Goal: Task Accomplishment & Management: Use online tool/utility

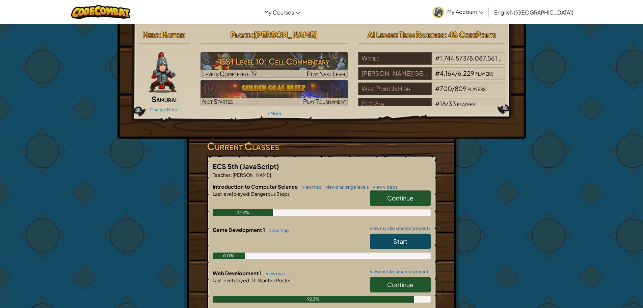
scroll to position [68, 0]
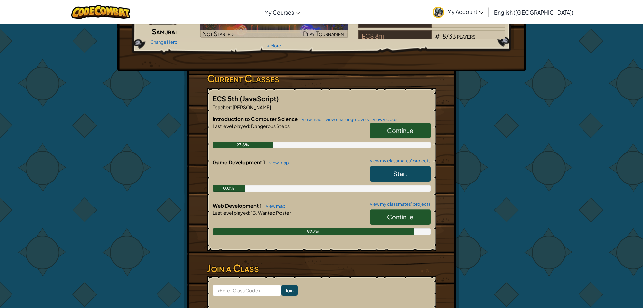
click at [400, 213] on span "Continue" at bounding box center [400, 217] width 26 height 8
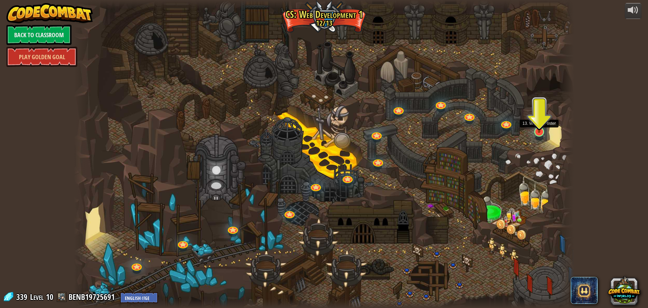
click at [543, 125] on img at bounding box center [539, 116] width 14 height 31
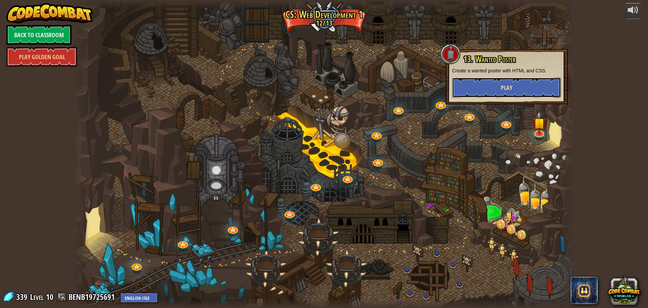
click at [540, 92] on button "Play" at bounding box center [506, 87] width 109 height 20
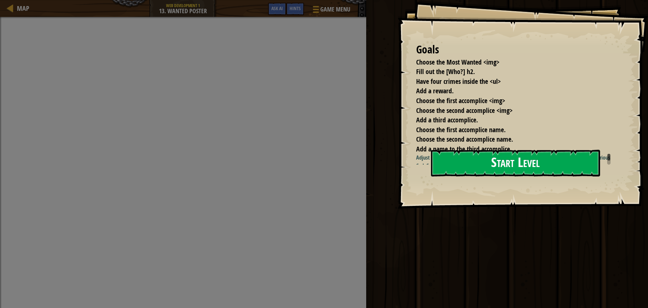
click at [524, 170] on button "Start Level" at bounding box center [515, 163] width 169 height 27
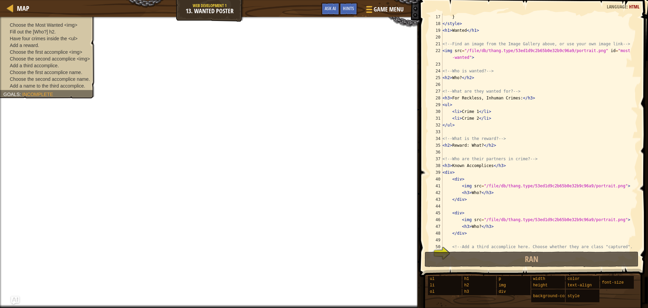
scroll to position [88, 0]
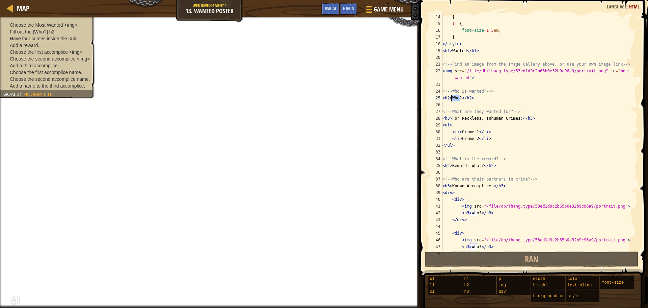
drag, startPoint x: 460, startPoint y: 98, endPoint x: 452, endPoint y: 97, distance: 8.1
click at [452, 97] on div "} li { font-size : 1.5 em ; } </ style > < h1 > Wanted </ h1 > <!-- Find an ima…" at bounding box center [537, 139] width 192 height 250
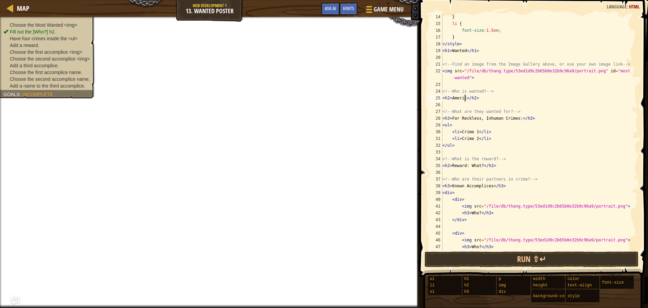
scroll to position [3, 2]
click at [371, 9] on span at bounding box center [368, 9] width 6 height 1
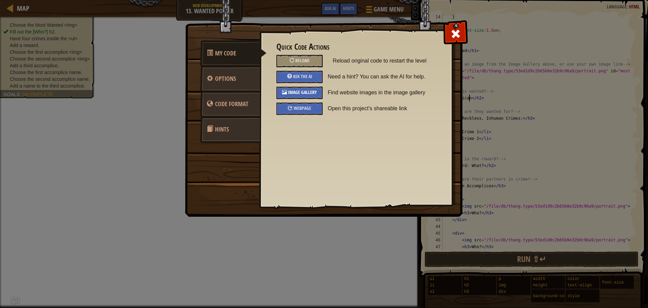
click at [310, 93] on span "Image Gallery" at bounding box center [302, 92] width 29 height 6
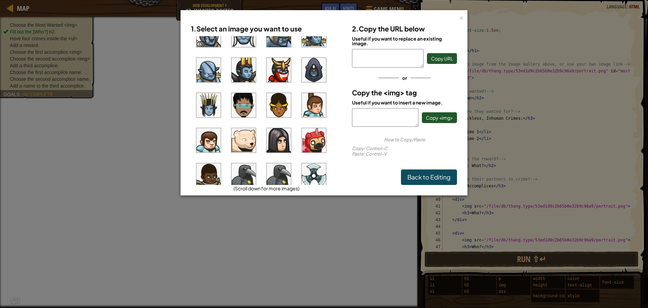
scroll to position [439, 0]
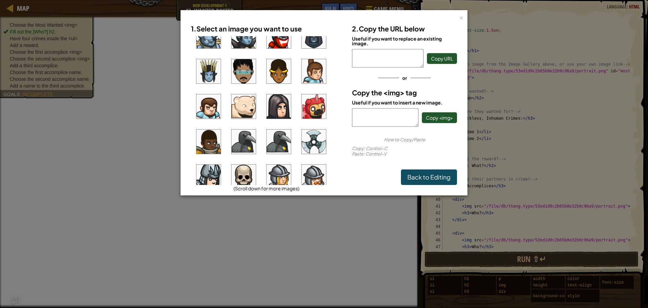
click at [315, 111] on img at bounding box center [314, 106] width 24 height 24
click at [440, 176] on link "Back to Editing" at bounding box center [429, 177] width 56 height 16
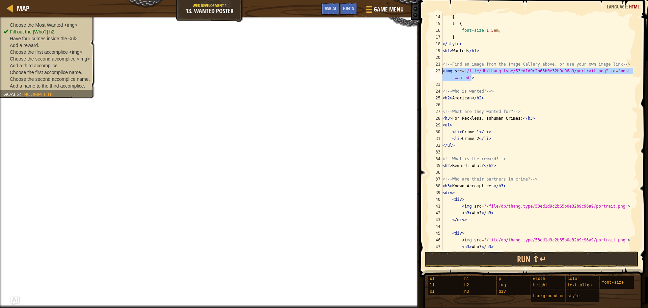
drag, startPoint x: 479, startPoint y: 80, endPoint x: 441, endPoint y: 69, distance: 39.3
click at [441, 69] on div "<h2>American</h2> 14 15 16 17 18 19 20 21 22 23 24 25 26 27 28 29 30 31 32 33 3…" at bounding box center [533, 132] width 210 height 236
type textarea "<img src="/file/db/thang.type/53ed1d9c2b65b0e32b9c96a9/portrait.png" id="most-w…"
paste textarea
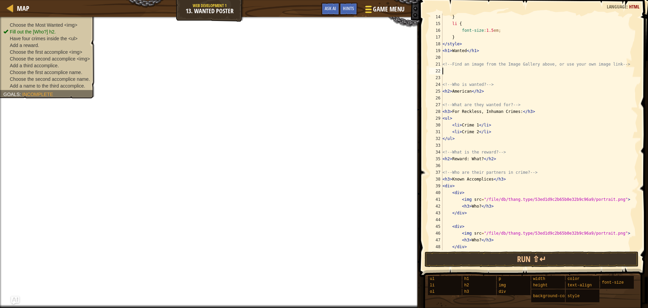
click at [379, 9] on span "Game Menu" at bounding box center [388, 9] width 31 height 9
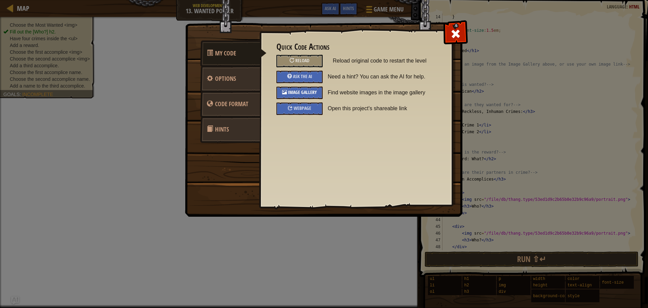
click at [309, 88] on div "Image Gallery" at bounding box center [300, 92] width 46 height 12
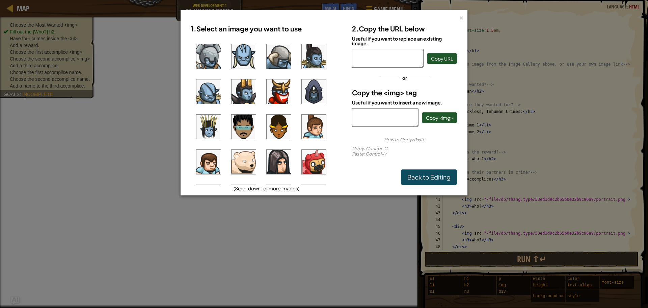
scroll to position [417, 0]
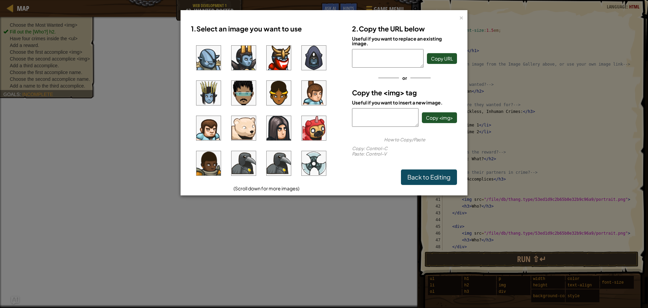
click at [313, 125] on img at bounding box center [314, 128] width 24 height 24
click at [436, 122] on button "Copy <img>" at bounding box center [439, 117] width 35 height 11
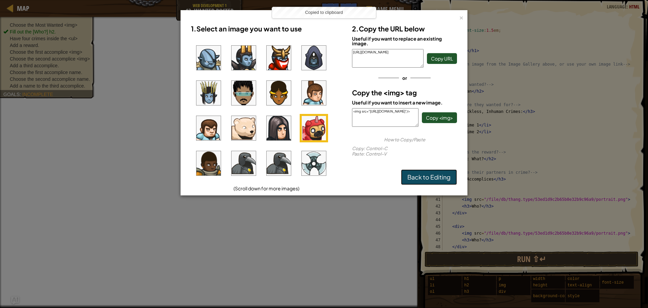
click at [441, 176] on link "Back to Editing" at bounding box center [429, 177] width 56 height 16
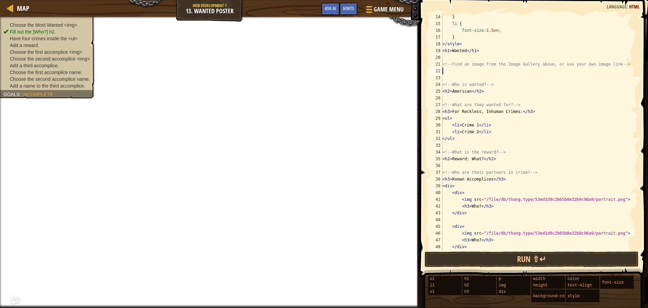
paste textarea "<img src="[URL][DOMAIN_NAME]"/>"
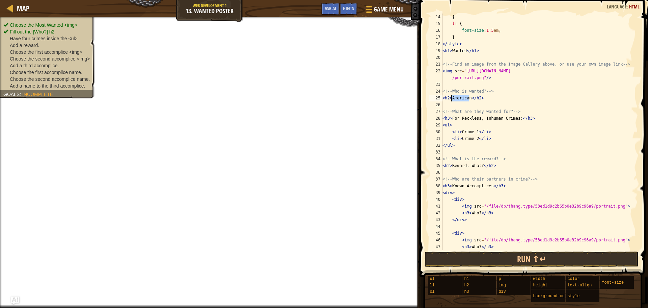
drag, startPoint x: 469, startPoint y: 98, endPoint x: 450, endPoint y: 97, distance: 18.9
click at [450, 97] on div "} li { font-size : 1.5 em ; } </ style > < h1 > Wanted </ h1 > <!-- Find an ima…" at bounding box center [537, 139] width 192 height 250
drag, startPoint x: 476, startPoint y: 133, endPoint x: 461, endPoint y: 131, distance: 15.7
click at [461, 131] on div "} li { font-size : 1.5 em ; } </ style > < h1 > Wanted </ h1 > <!-- Find an ima…" at bounding box center [537, 139] width 192 height 250
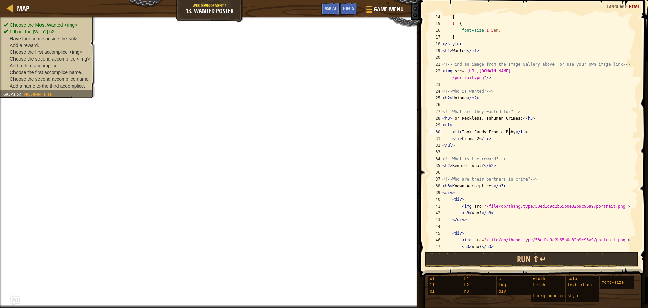
scroll to position [3, 5]
drag, startPoint x: 475, startPoint y: 139, endPoint x: 460, endPoint y: 138, distance: 14.9
click at [460, 138] on div "} li { font-size : 1.5 em ; } </ style > < h1 > Wanted </ h1 > <!-- Find an ima…" at bounding box center [537, 139] width 192 height 250
click at [508, 129] on div "} li { font-size : 1.5 em ; } </ style > < h1 > Wanted </ h1 > <!-- Find an ima…" at bounding box center [537, 139] width 192 height 250
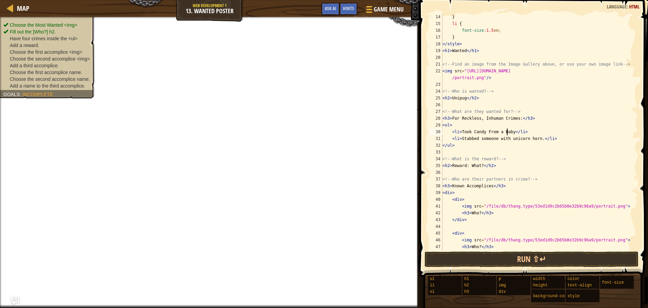
scroll to position [3, 6]
click at [509, 129] on div "} li { font-size : 1.5 em ; } </ style > < h1 > Wanted </ h1 > <!-- Find an ima…" at bounding box center [537, 139] width 192 height 250
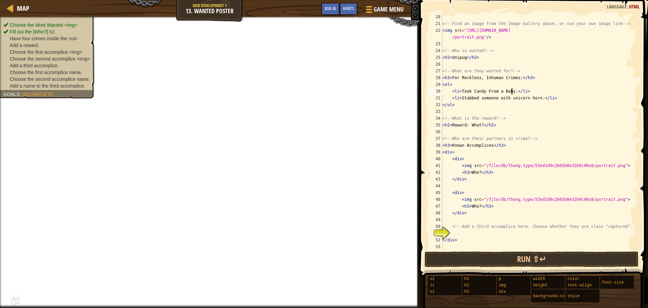
scroll to position [149, 0]
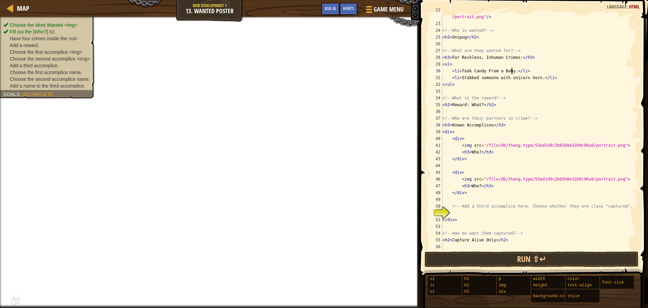
click at [553, 78] on div "< img src = "[URL][DOMAIN_NAME] /portrait.png" /> <!-- Who is wanted? --> < h2 …" at bounding box center [537, 135] width 192 height 257
type textarea "<li>Stabbed someone with unicorn horn.</li>"
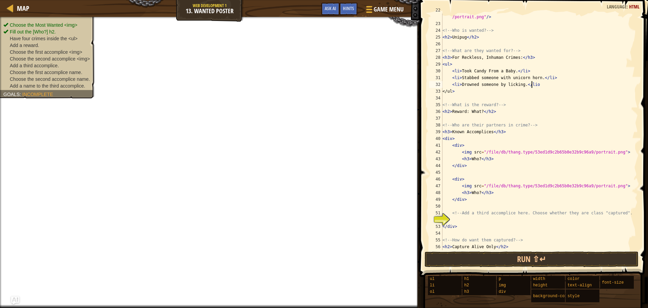
scroll to position [3, 7]
type textarea "<li>Drowned someone by licking.</li>"
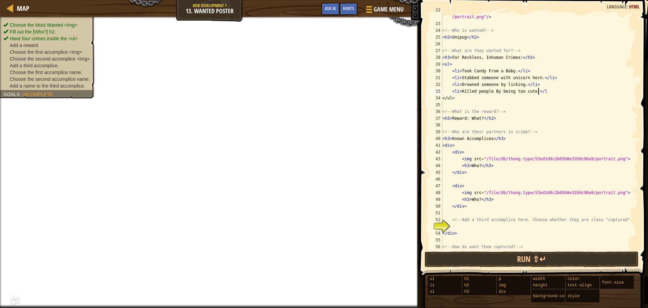
scroll to position [3, 8]
type textarea "<li>Killed people By being too cute.</li>"
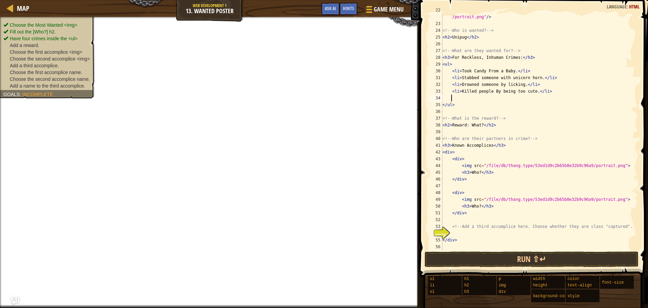
type textarea "="
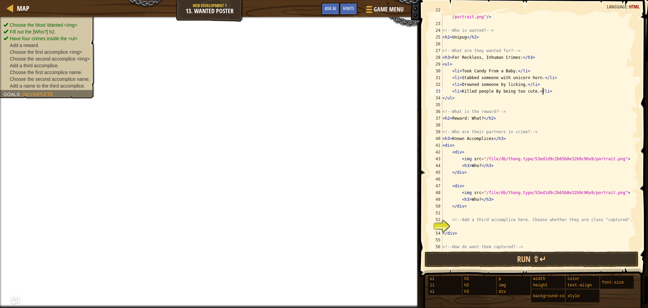
type textarea "<li>Killed people By being too cute.</li>"
click at [468, 227] on div "< img src = "[URL][DOMAIN_NAME] /portrait.png" /> <!-- Who is wanted? --> < h2 …" at bounding box center [537, 135] width 192 height 257
drag, startPoint x: 481, startPoint y: 115, endPoint x: 468, endPoint y: 115, distance: 12.8
click at [468, 115] on div "< img src = "[URL][DOMAIN_NAME] /portrait.png" /> <!-- Who is wanted? --> < h2 …" at bounding box center [537, 135] width 192 height 257
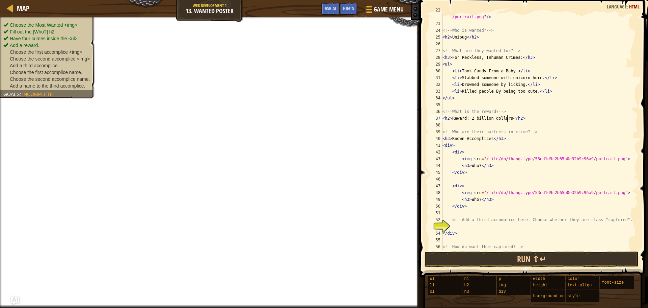
click at [509, 143] on div "< img src = "[URL][DOMAIN_NAME] /portrait.png" /> <!-- Who is wanted? --> < h2 …" at bounding box center [537, 135] width 192 height 257
type textarea "<div>"
click at [475, 226] on div "< img src = "[URL][DOMAIN_NAME] /portrait.png" /> <!-- Who is wanted? --> < h2 …" at bounding box center [537, 135] width 192 height 257
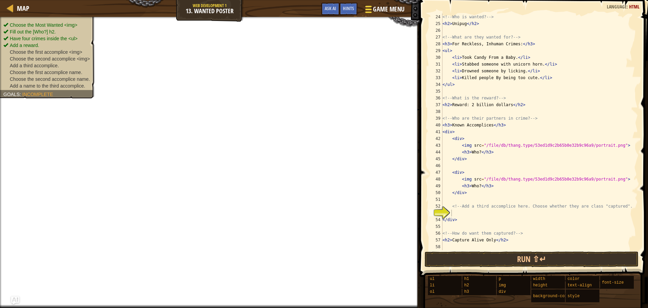
click at [371, 5] on div at bounding box center [368, 9] width 9 height 10
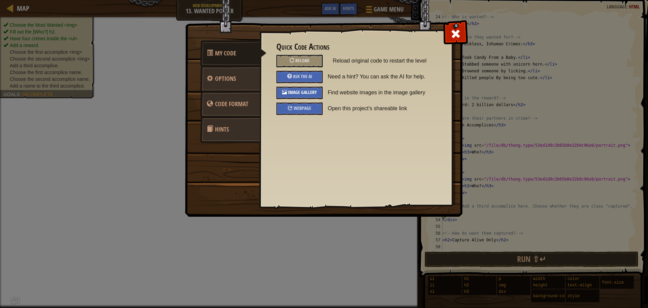
click at [307, 91] on span "Image Gallery" at bounding box center [302, 92] width 29 height 6
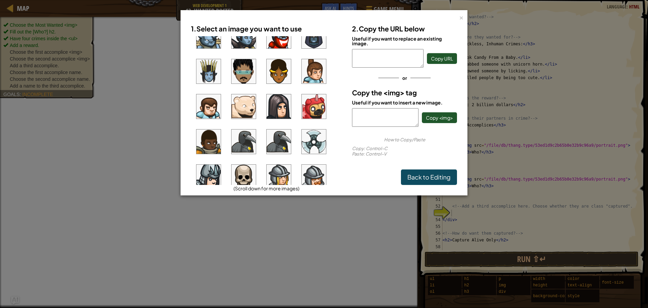
scroll to position [473, 0]
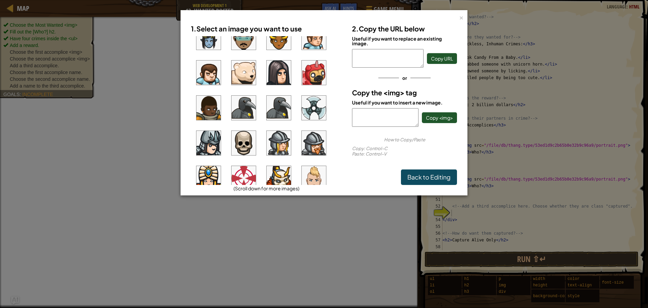
click at [245, 76] on img at bounding box center [244, 72] width 24 height 24
click at [449, 119] on span "Copy <img>" at bounding box center [439, 117] width 27 height 6
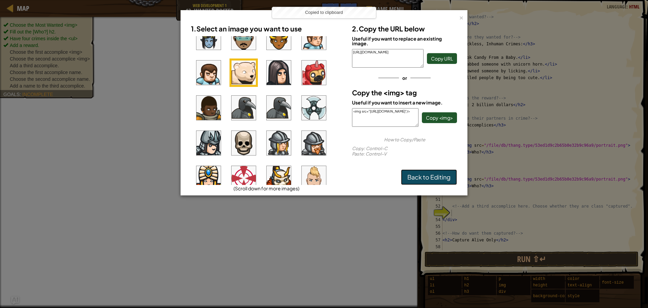
click at [448, 180] on link "Back to Editing" at bounding box center [429, 177] width 56 height 16
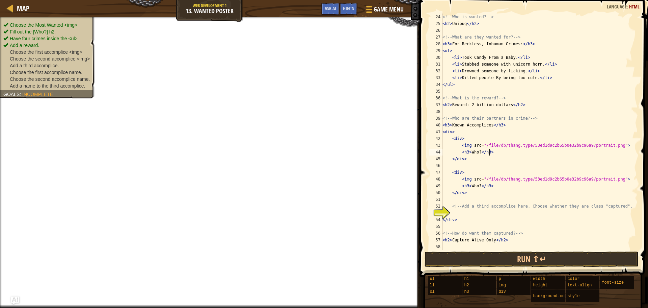
click at [496, 151] on div "<!-- Who is wanted? --> < h2 > Unipug </ h2 > <!-- What are they wanted for? --…" at bounding box center [537, 139] width 192 height 250
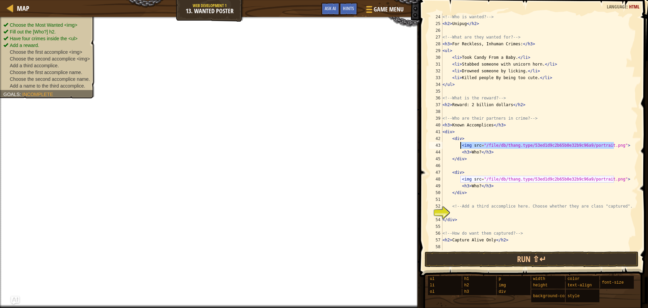
drag, startPoint x: 620, startPoint y: 145, endPoint x: 461, endPoint y: 147, distance: 159.1
click at [461, 147] on div "<!-- Who is wanted? --> < h2 > Unipug </ h2 > <!-- What are they wanted for? --…" at bounding box center [537, 139] width 192 height 250
paste textarea "[URL][DOMAIN_NAME]"/"
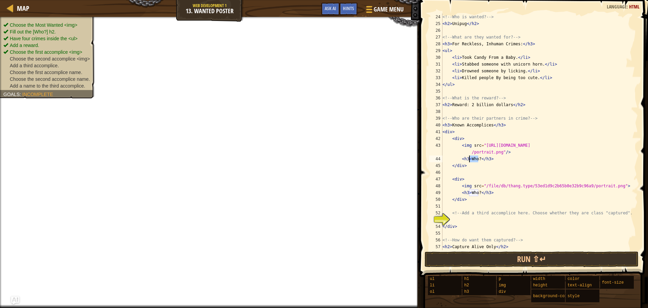
drag, startPoint x: 477, startPoint y: 157, endPoint x: 469, endPoint y: 157, distance: 8.8
click at [469, 157] on div "<!-- Who is wanted? --> < h2 > Unipug </ h2 > <!-- What are they wanted for? --…" at bounding box center [537, 139] width 192 height 250
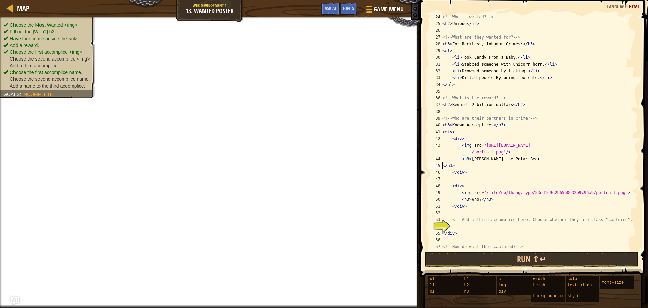
scroll to position [3, 1]
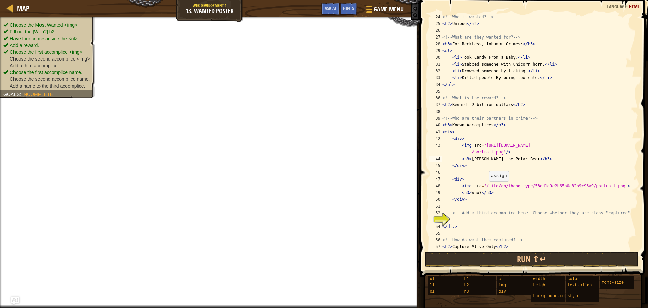
click at [486, 188] on div "<!-- Who is wanted? --> < h2 > Unipug </ h2 > <!-- What are they wanted for? --…" at bounding box center [537, 139] width 192 height 250
type textarea "<img src="/file/db/thang.type/53ed1d9c2b65b0e32b9c96a9/portrait.png">"
click at [502, 204] on div "<!-- Who is wanted? --> < h2 > Unipug </ h2 > <!-- What are they wanted for? --…" at bounding box center [537, 139] width 192 height 250
click at [479, 219] on div "<!-- Who is wanted? --> < h2 > Unipug </ h2 > <!-- What are they wanted for? --…" at bounding box center [537, 139] width 192 height 250
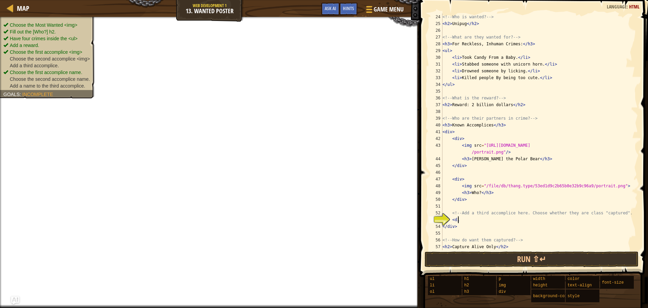
scroll to position [3, 1]
type textarea "<div>"
type textarea "<"
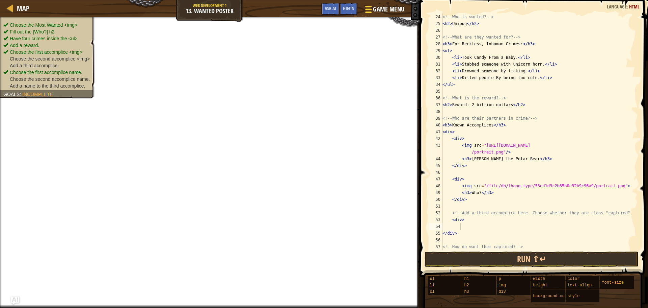
click at [383, 7] on span "Game Menu" at bounding box center [388, 9] width 31 height 9
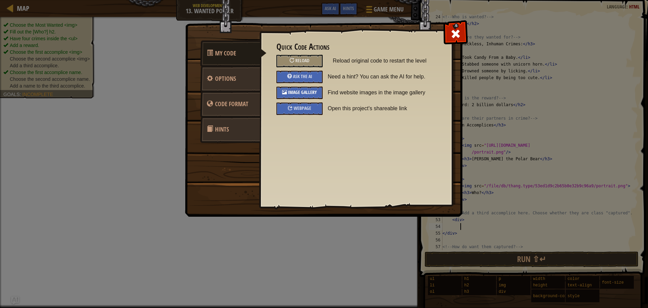
click at [301, 93] on span "Image Gallery" at bounding box center [302, 92] width 29 height 6
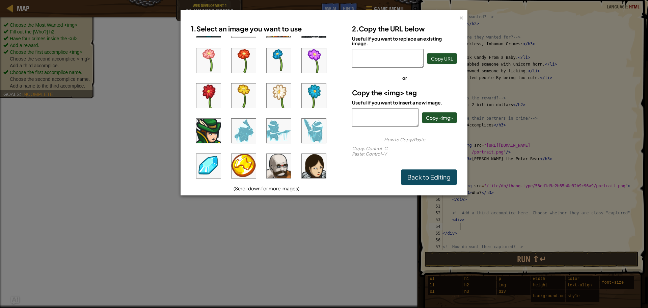
scroll to position [101, 0]
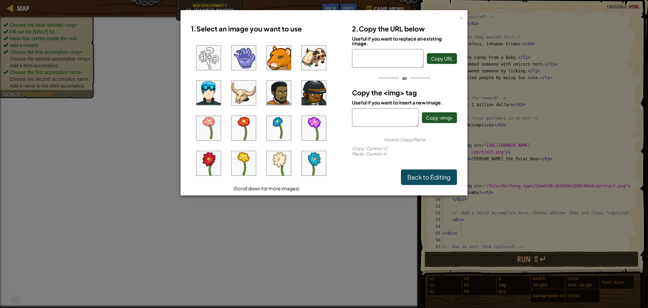
click at [306, 51] on img at bounding box center [314, 58] width 24 height 24
click at [443, 119] on span "Copy <img>" at bounding box center [439, 117] width 27 height 6
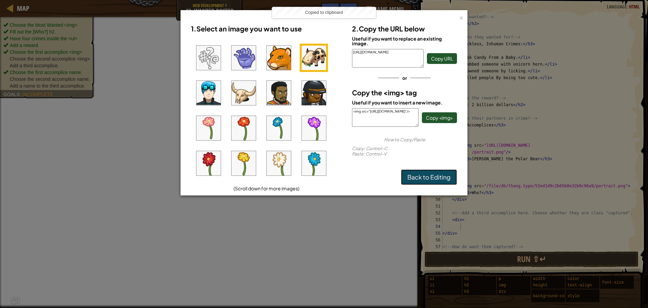
click at [433, 180] on link "Back to Editing" at bounding box center [429, 177] width 56 height 16
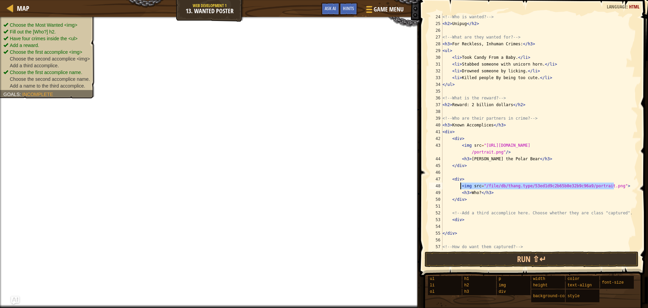
drag, startPoint x: 617, startPoint y: 187, endPoint x: 461, endPoint y: 186, distance: 156.0
click at [461, 186] on div "<!-- Who is wanted? --> < h2 > Unipug </ h2 > <!-- What are they wanted for? --…" at bounding box center [537, 139] width 192 height 250
paste textarea "[URL][DOMAIN_NAME]"/"
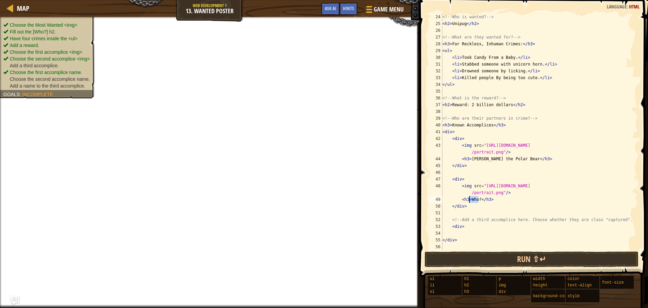
drag, startPoint x: 478, startPoint y: 199, endPoint x: 470, endPoint y: 199, distance: 8.4
click at [470, 199] on div "<!-- Who is wanted? --> < h2 > Unipug </ h2 > <!-- What are they wanted for? --…" at bounding box center [537, 139] width 192 height 250
click at [476, 225] on div "<!-- Who is wanted? --> < h2 > Unipug </ h2 > <!-- What are they wanted for? --…" at bounding box center [537, 139] width 192 height 250
type textarea "<div>"
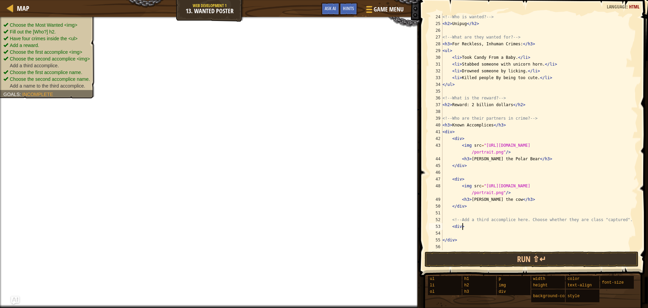
scroll to position [3, 1]
click at [475, 233] on div "<!-- Who is wanted? --> < h2 > Unipug </ h2 > <!-- What are they wanted for? --…" at bounding box center [537, 139] width 192 height 250
click at [396, 10] on span "Game Menu" at bounding box center [388, 9] width 31 height 9
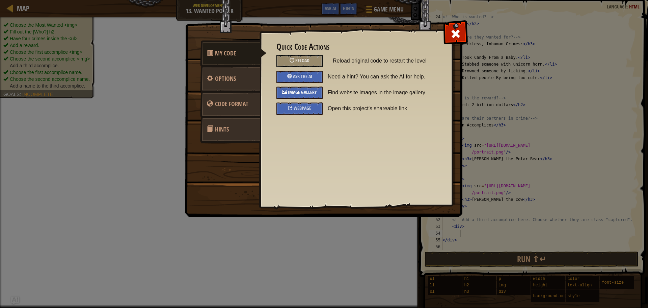
click at [307, 95] on div "Image Gallery" at bounding box center [300, 92] width 46 height 12
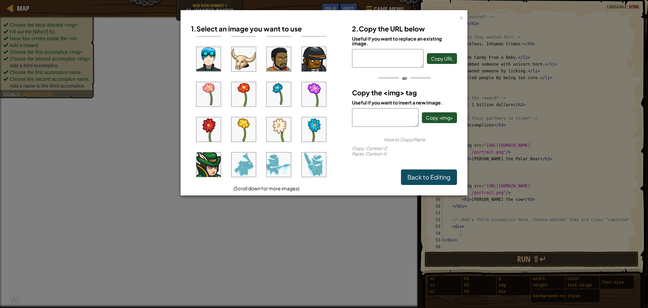
scroll to position [236, 0]
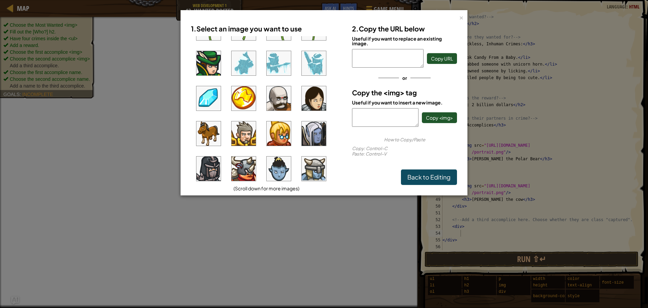
click at [209, 137] on img at bounding box center [209, 133] width 24 height 24
click at [432, 120] on span "Copy <img>" at bounding box center [439, 117] width 27 height 6
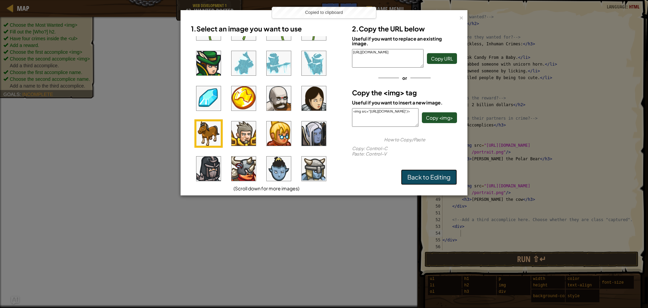
click at [444, 181] on link "Back to Editing" at bounding box center [429, 177] width 56 height 16
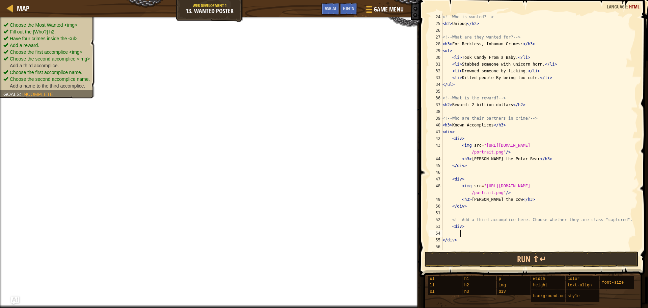
paste textarea "<img src="[URL][DOMAIN_NAME]"/>"
type textarea "<img src="[URL][DOMAIN_NAME]"/>"
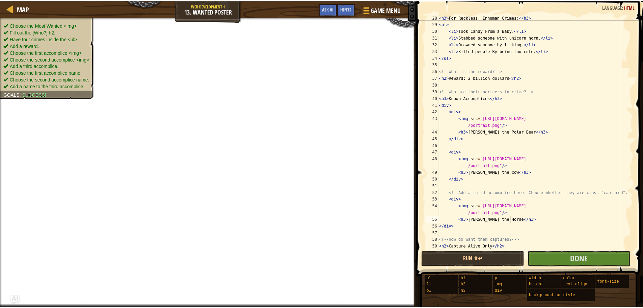
scroll to position [196, 0]
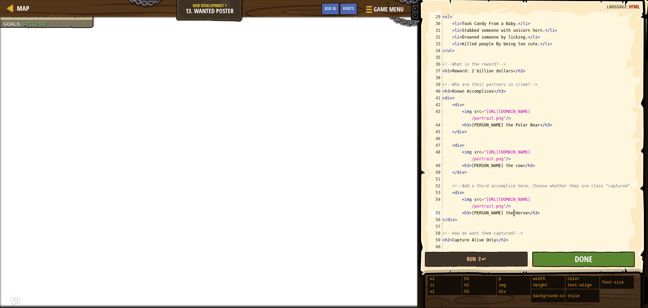
type textarea "<h3>[PERSON_NAME] the Horse</h3>"
click at [592, 262] on span "Done" at bounding box center [584, 258] width 18 height 11
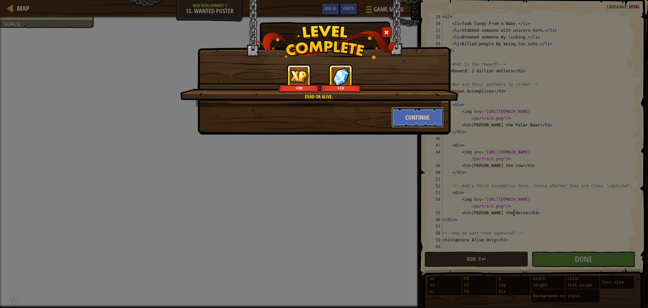
click at [415, 119] on button "Continue" at bounding box center [418, 117] width 52 height 20
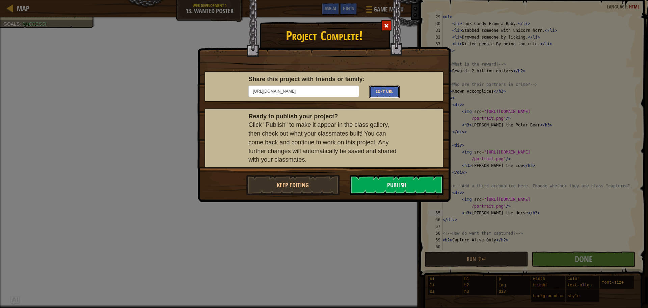
click at [392, 91] on span "Copy URL" at bounding box center [385, 91] width 18 height 6
click at [372, 180] on button "Publish" at bounding box center [397, 185] width 94 height 20
